Goal: Check status

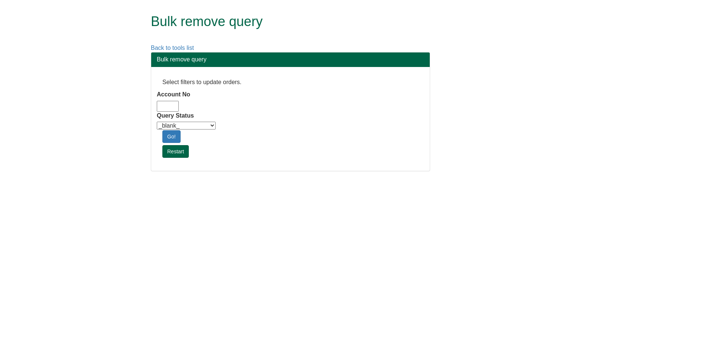
click at [168, 107] on input "Account No" at bounding box center [168, 106] width 22 height 11
type input "adm10"
click at [180, 124] on select "_blank_ Customer Credit_Control Purchasing Internal Other Address High_Value Co…" at bounding box center [186, 126] width 59 height 8
select select "Automation_Check"
click at [157, 122] on select "_blank_ Customer Credit_Control Purchasing Internal Other Address High_Value Co…" at bounding box center [186, 126] width 59 height 8
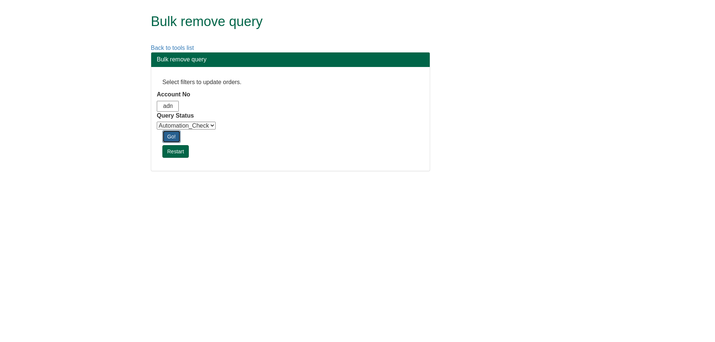
click at [170, 134] on link "Go!" at bounding box center [171, 136] width 18 height 13
